Goal: Check status: Check status

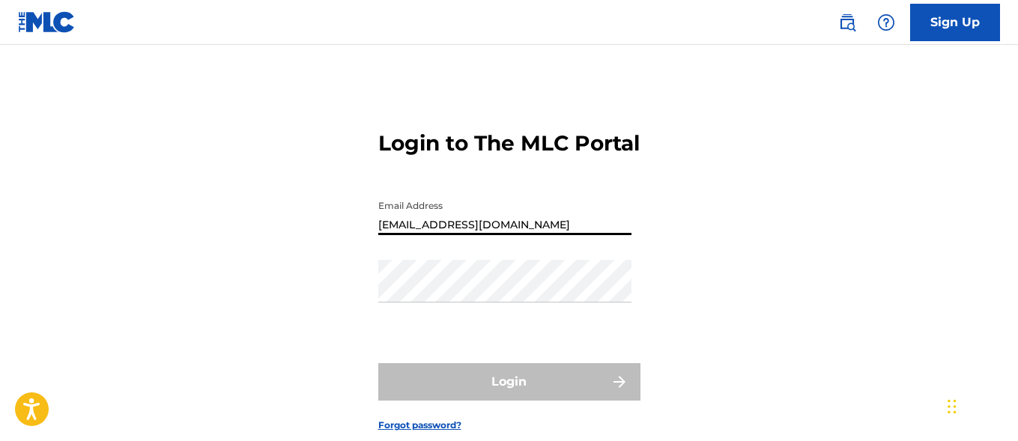
type input "[EMAIL_ADDRESS][DOMAIN_NAME]"
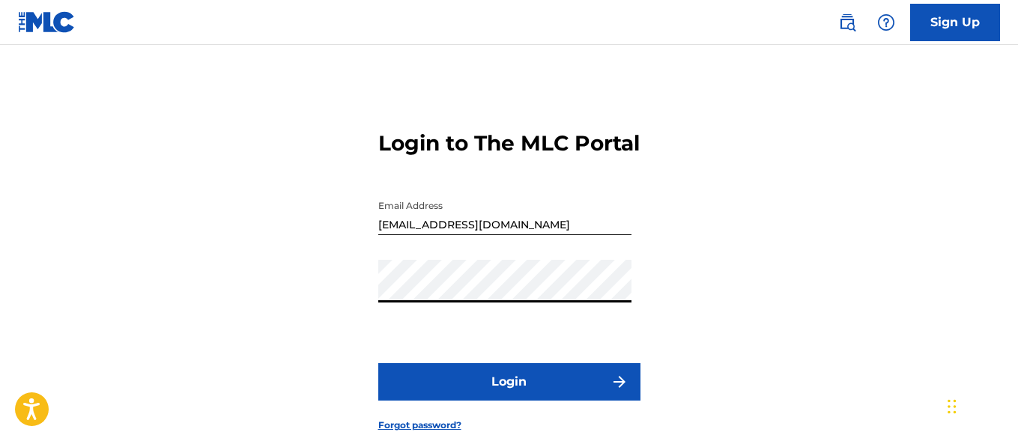
click at [508, 401] on button "Login" at bounding box center [509, 381] width 262 height 37
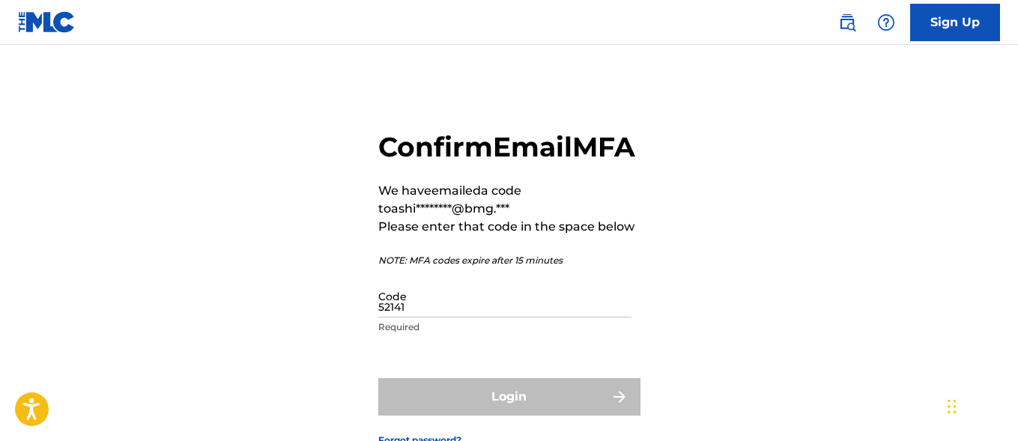
type input "521414"
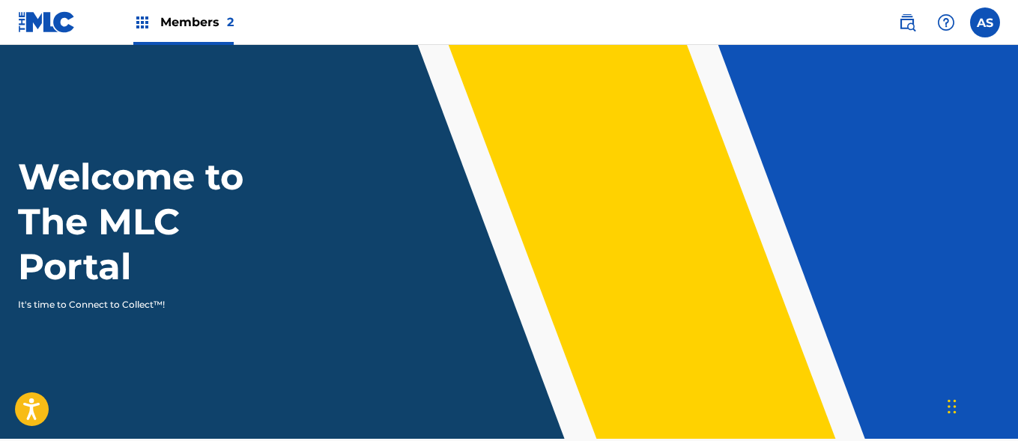
click at [142, 22] on img at bounding box center [142, 22] width 18 height 18
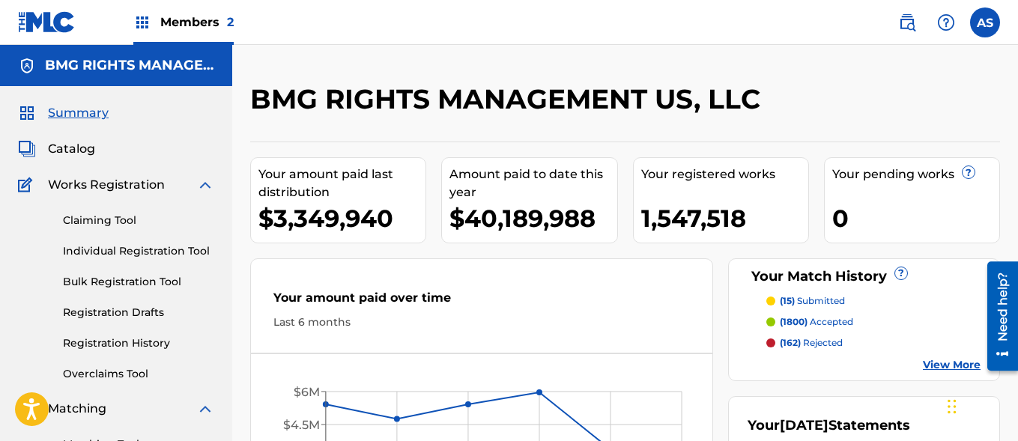
scroll to position [325, 0]
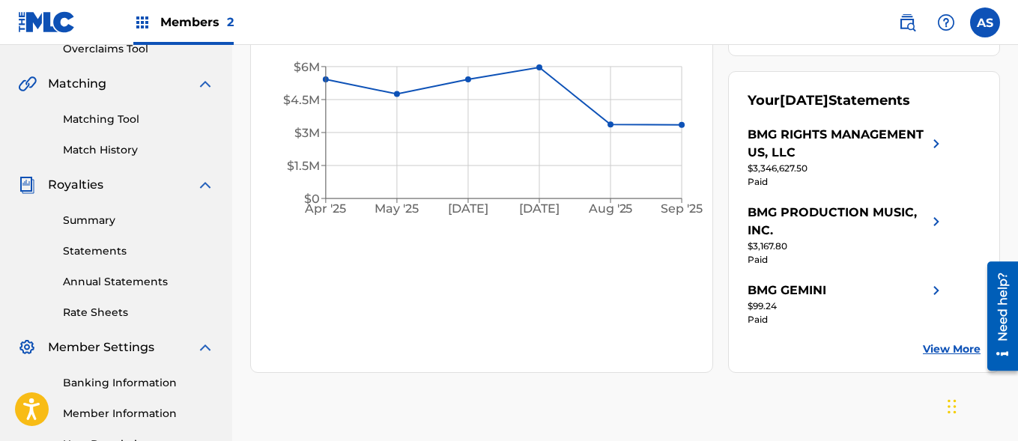
click at [139, 220] on link "Summary" at bounding box center [138, 221] width 151 height 16
